Goal: Browse casually: Explore the website without a specific task or goal

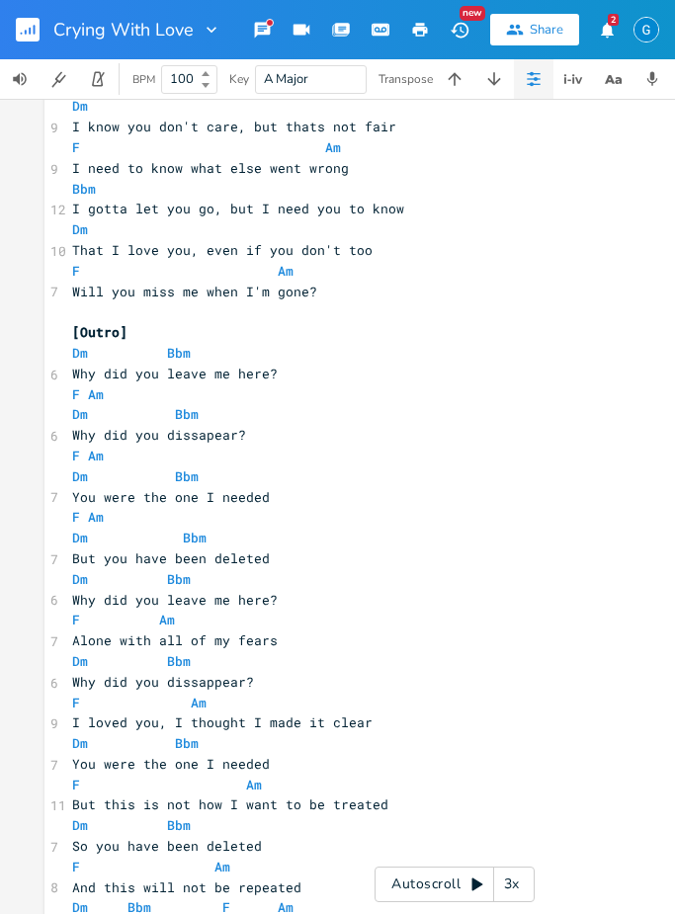
scroll to position [1403, 0]
click at [43, 25] on button "button" at bounding box center [36, 29] width 40 height 47
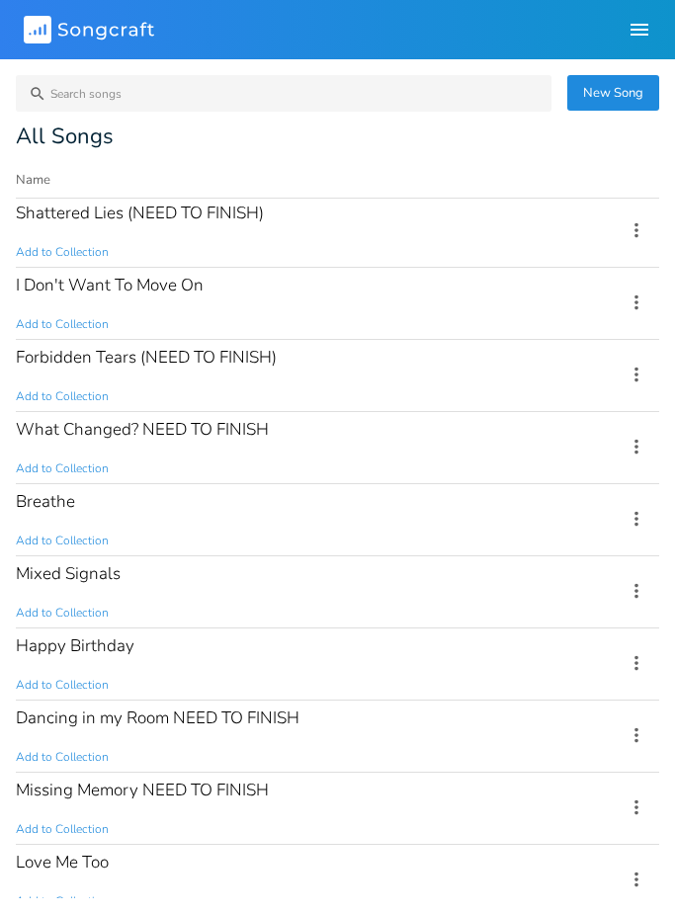
scroll to position [277, 0]
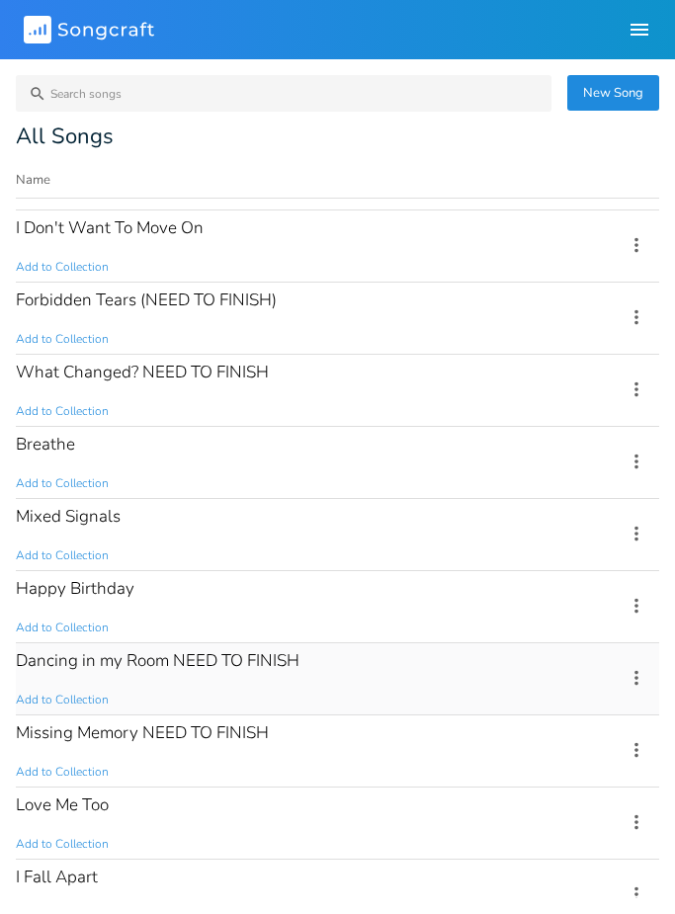
click at [307, 671] on div "Dancing in my Room NEED TO FINISH Add to Collection" at bounding box center [309, 678] width 586 height 71
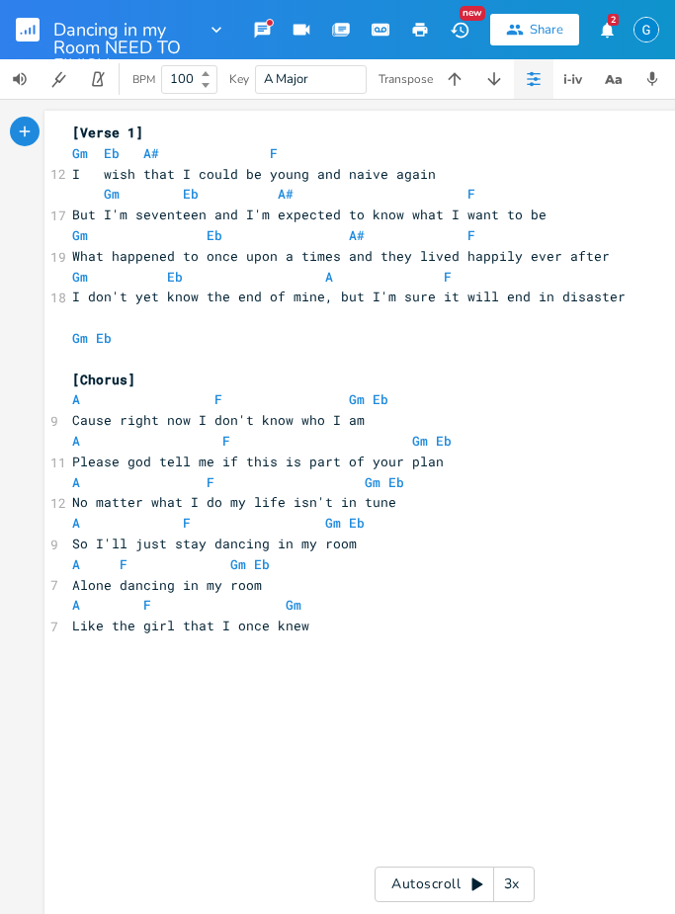
click at [37, 24] on rect "button" at bounding box center [28, 30] width 24 height 24
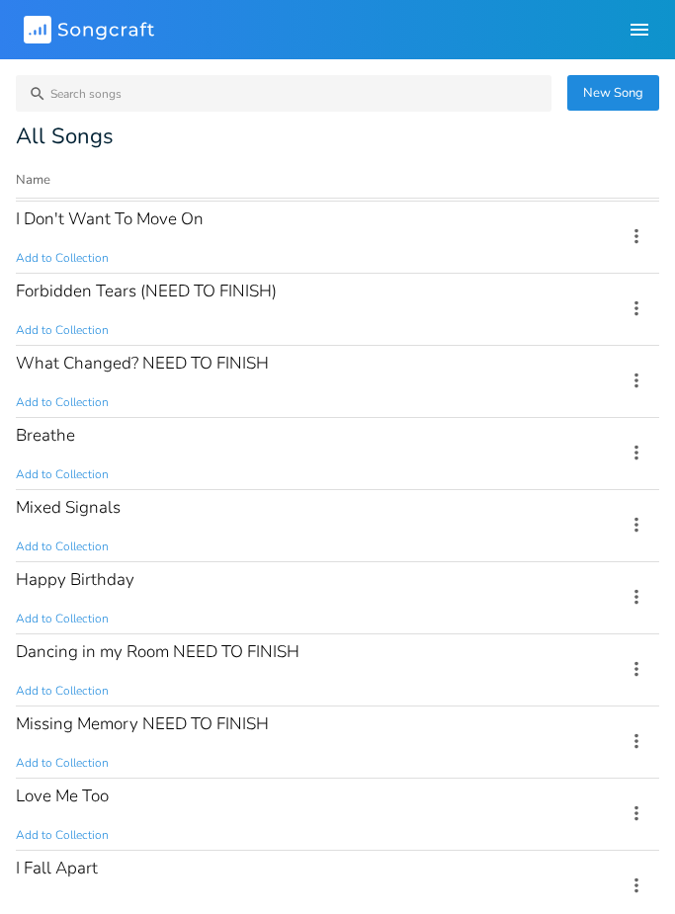
scroll to position [285, 0]
click at [169, 604] on div "Happy Birthday Add to Collection" at bounding box center [309, 598] width 586 height 71
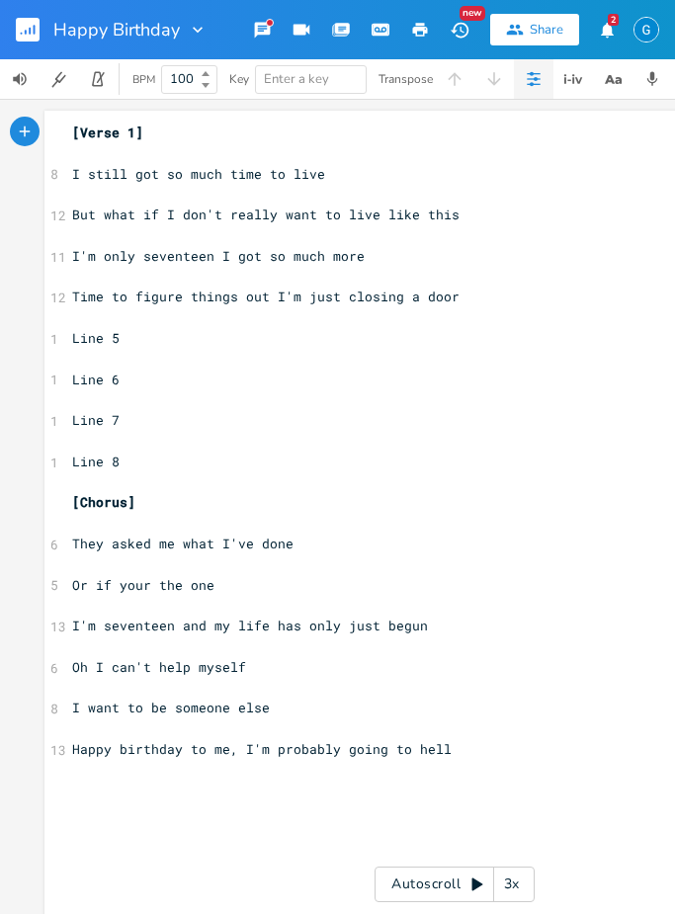
click at [31, 20] on rect "button" at bounding box center [28, 30] width 24 height 24
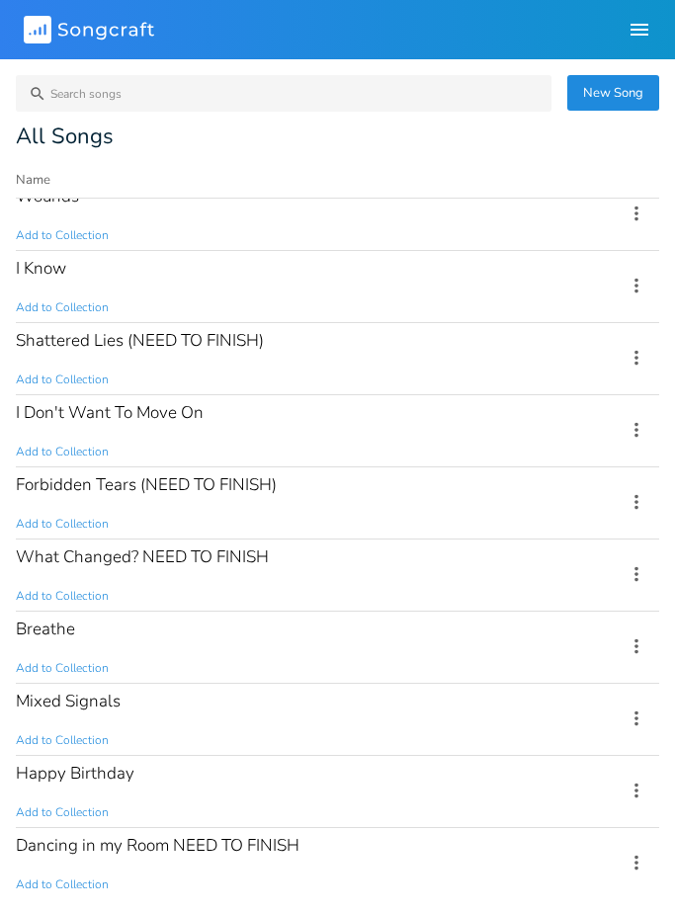
scroll to position [96, 0]
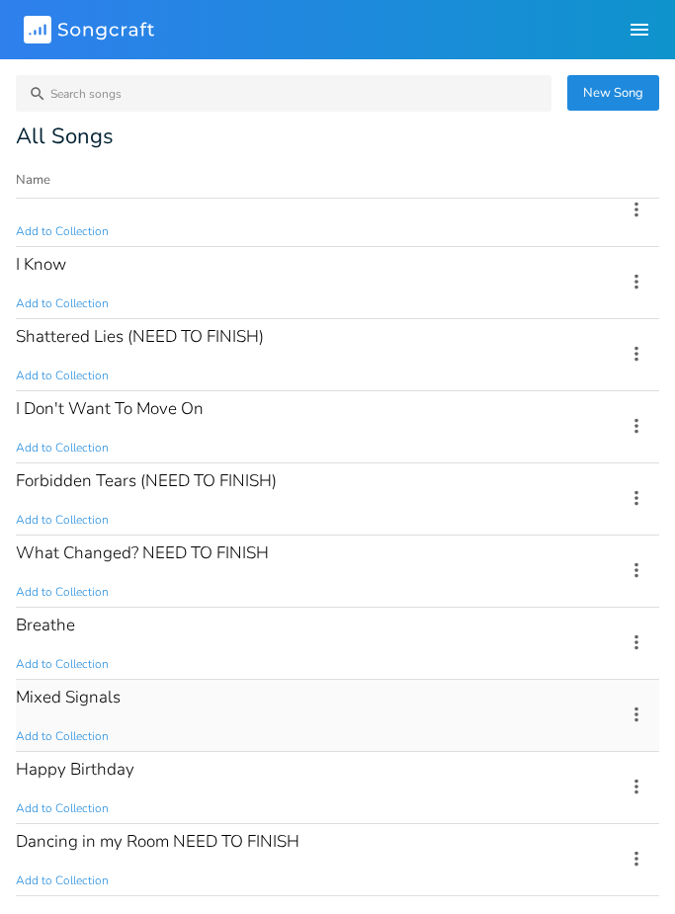
click at [194, 718] on div "Mixed Signals Add to Collection" at bounding box center [309, 715] width 586 height 71
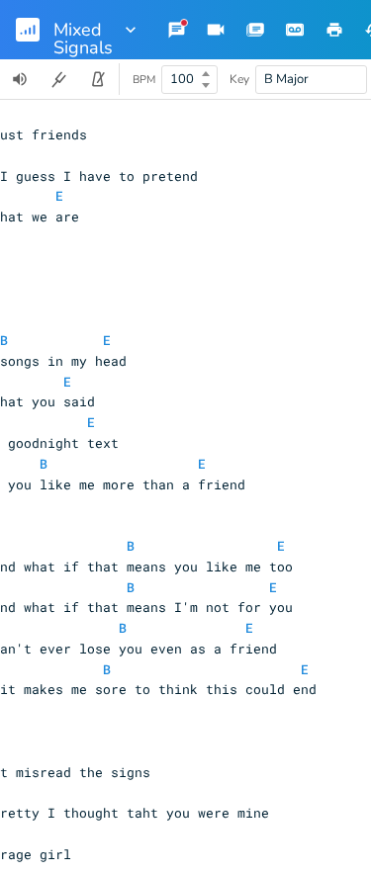
scroll to position [0, 298]
